Goal: Task Accomplishment & Management: Use online tool/utility

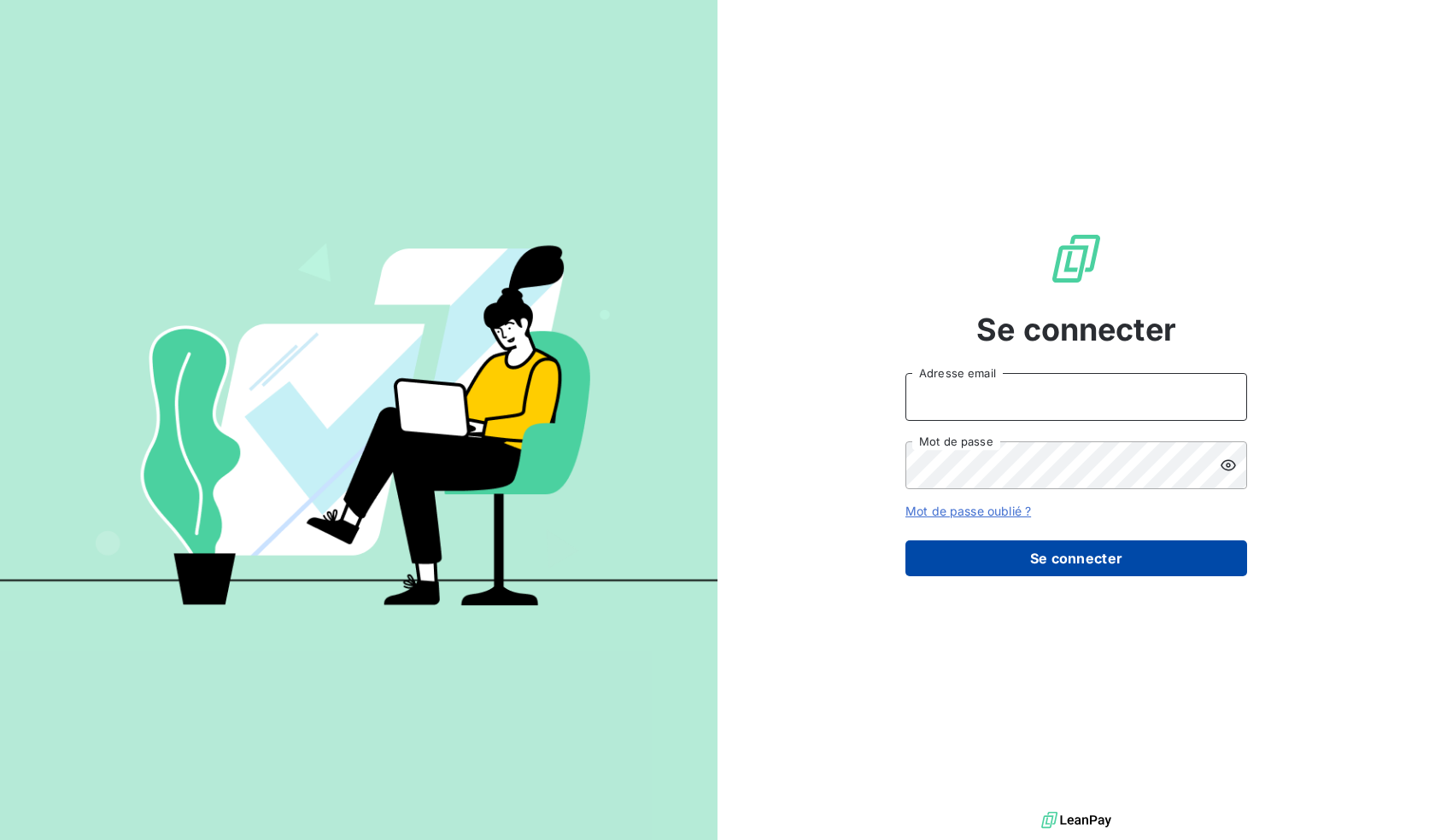
type input "[EMAIL_ADDRESS][DOMAIN_NAME]"
click at [1069, 556] on button "Se connecter" at bounding box center [1076, 559] width 342 height 36
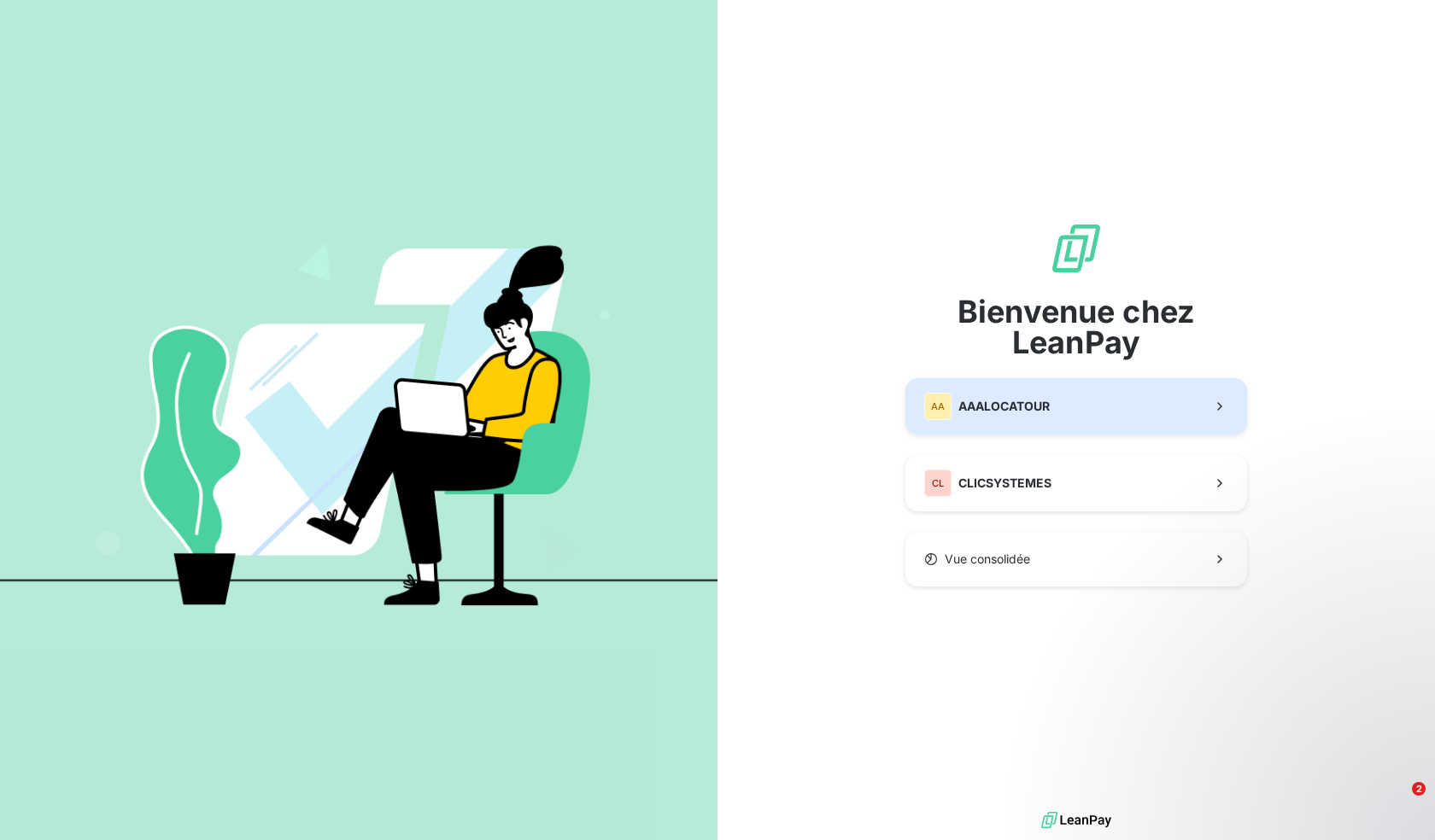
click at [967, 401] on span "AAALOCATOUR" at bounding box center [1004, 406] width 91 height 17
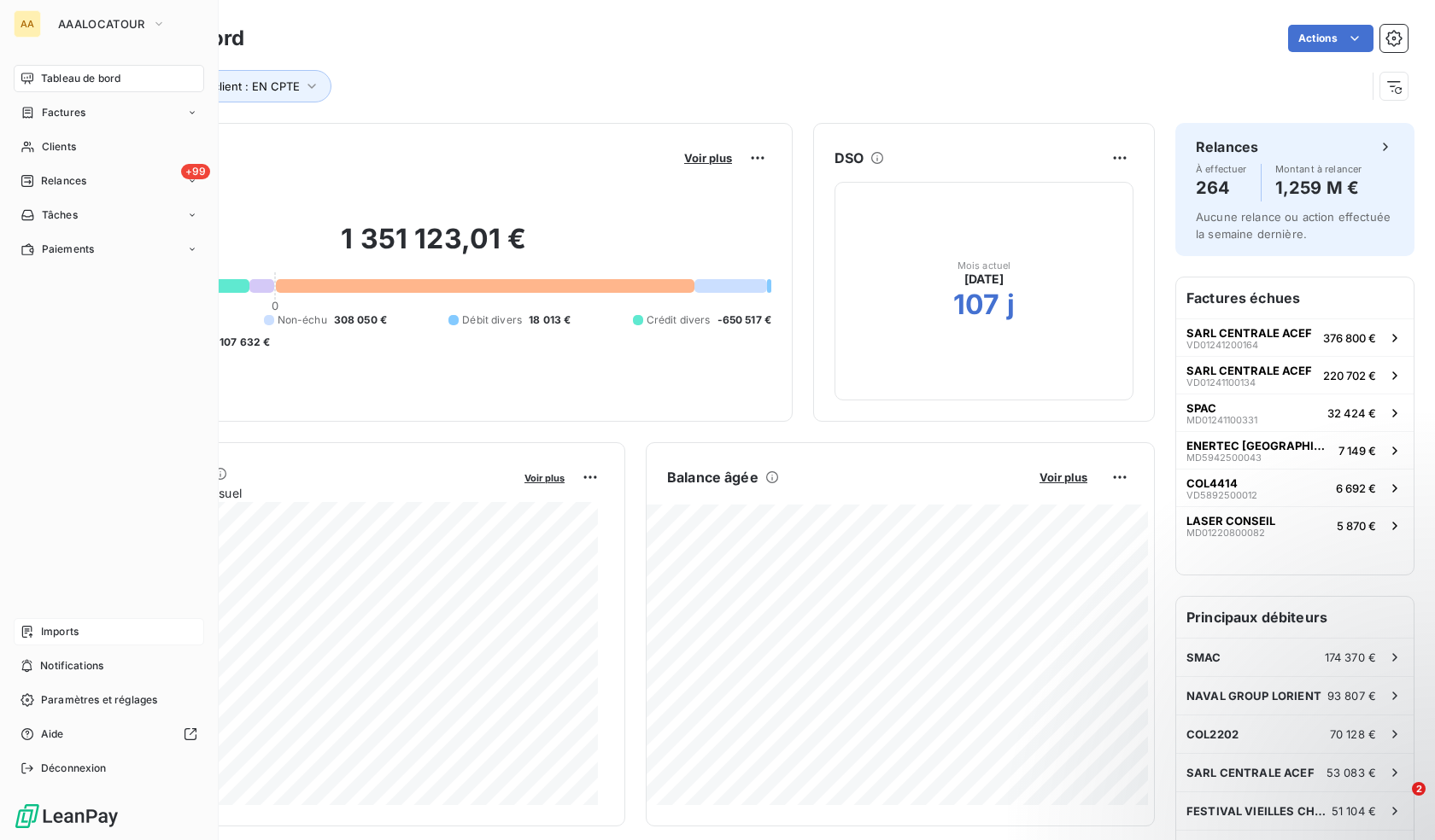
click at [68, 638] on span "Imports" at bounding box center [60, 632] width 38 height 15
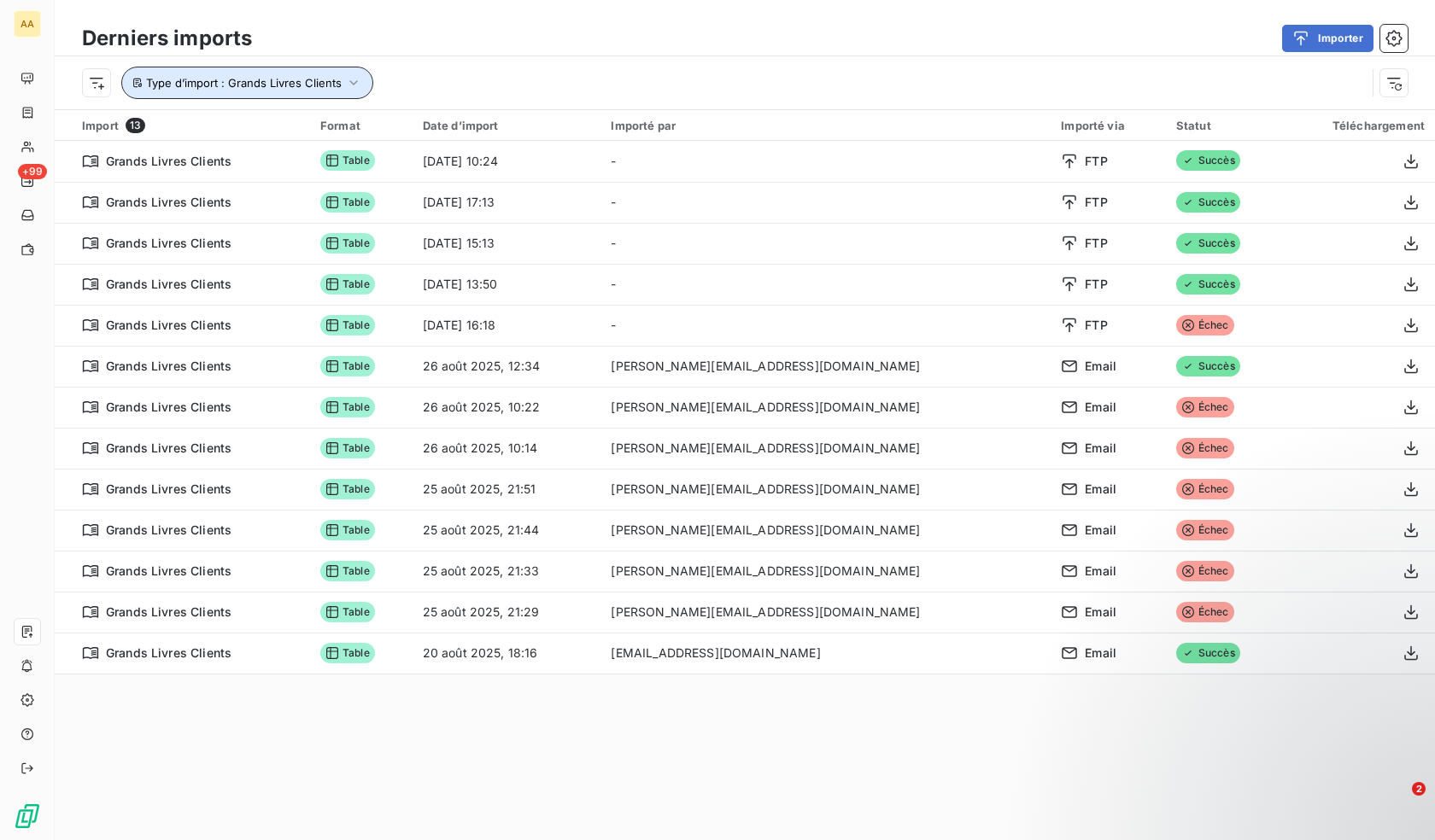
click at [335, 87] on span "Type d’import : Grands Livres Clients" at bounding box center [243, 82] width 196 height 13
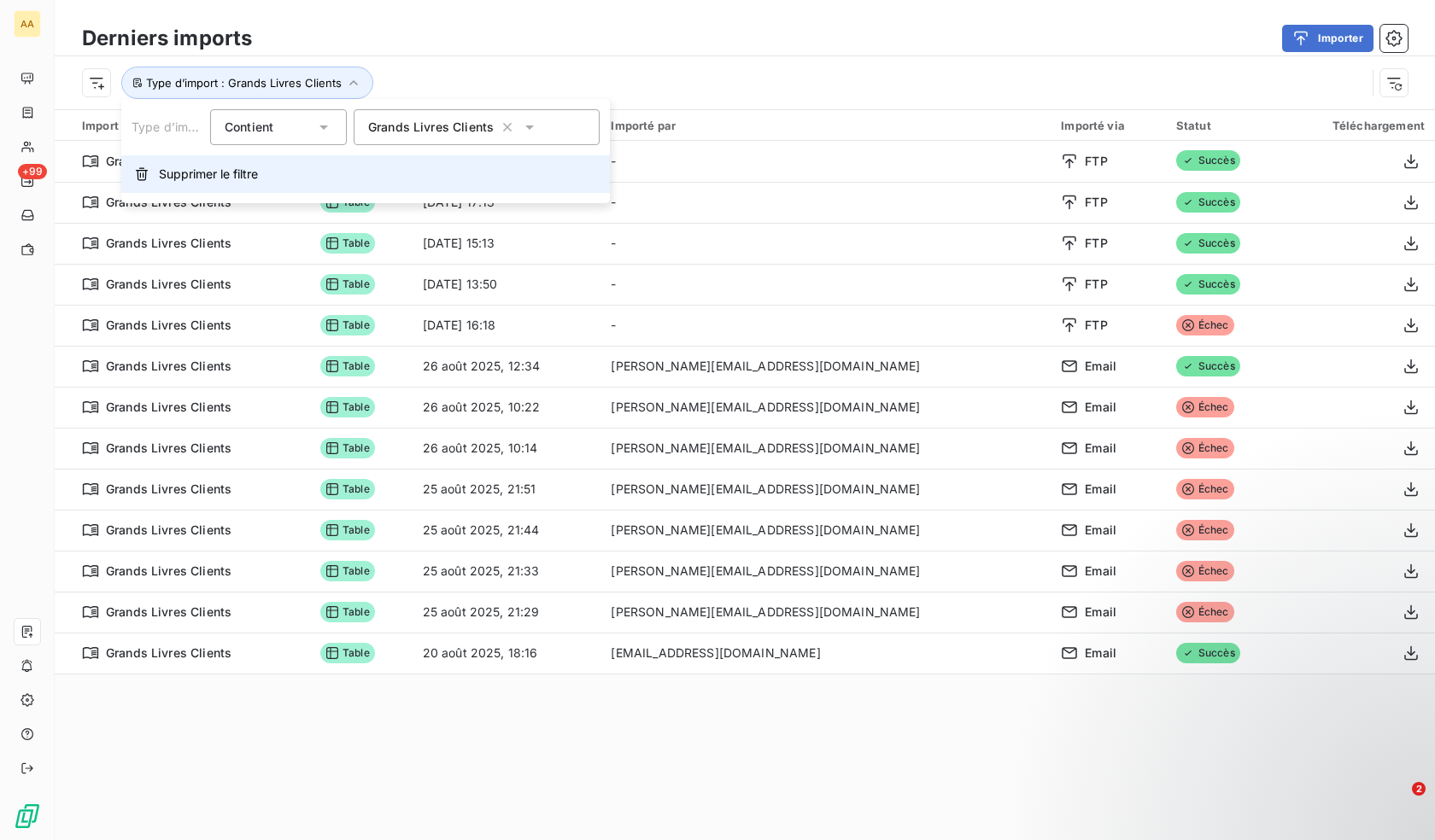
click at [184, 170] on span "Supprimer le filtre" at bounding box center [208, 174] width 99 height 17
